Goal: Information Seeking & Learning: Learn about a topic

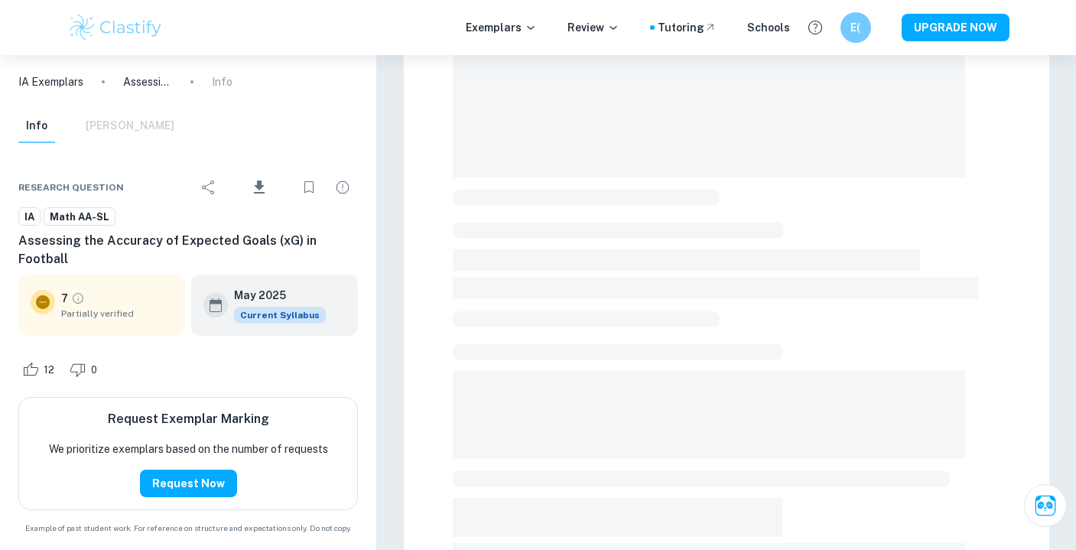
scroll to position [227, 0]
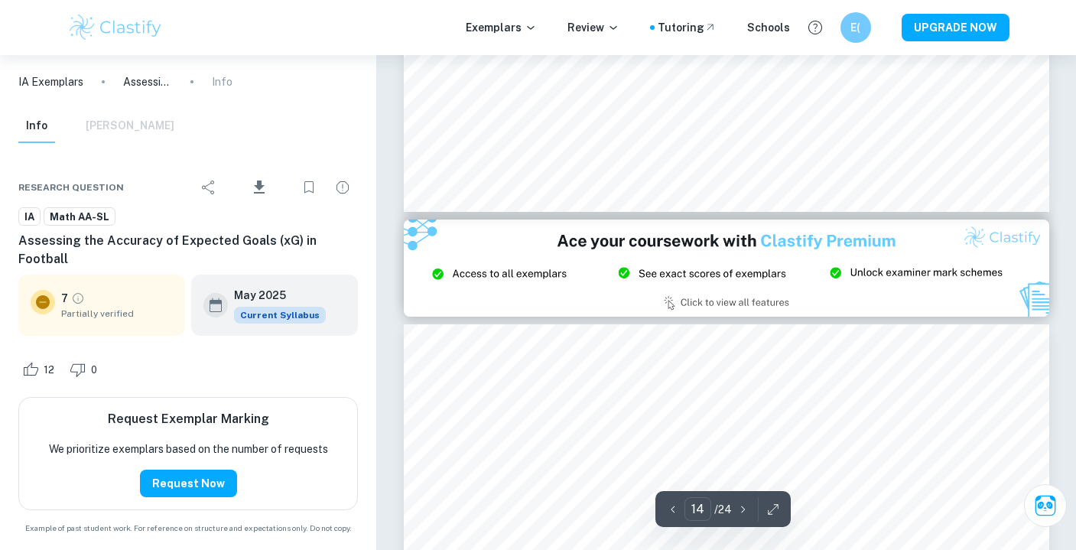
type input "15"
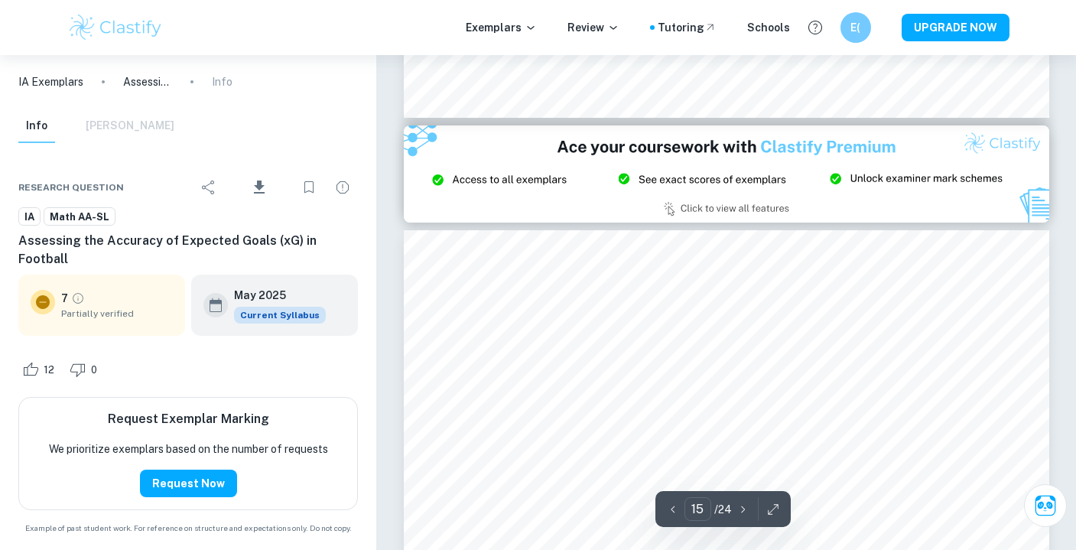
scroll to position [12060, 0]
